Goal: Task Accomplishment & Management: Manage account settings

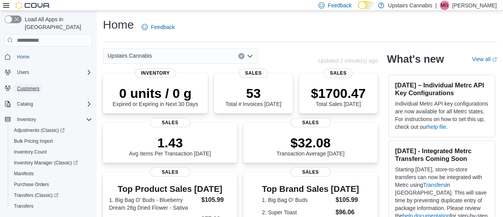
click at [36, 86] on span "Customers" at bounding box center [28, 89] width 22 height 6
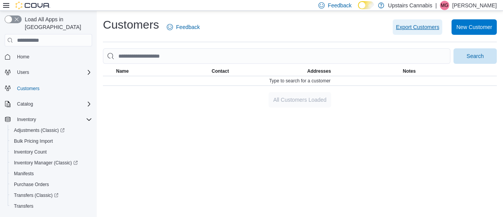
click at [412, 26] on span "Export Customers" at bounding box center [417, 27] width 43 height 8
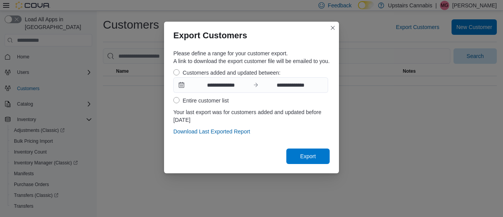
click at [176, 102] on label "Entire customer list" at bounding box center [200, 100] width 55 height 9
click at [304, 157] on span "Export" at bounding box center [307, 156] width 15 height 8
